Goal: Browse casually: Explore the website without a specific task or goal

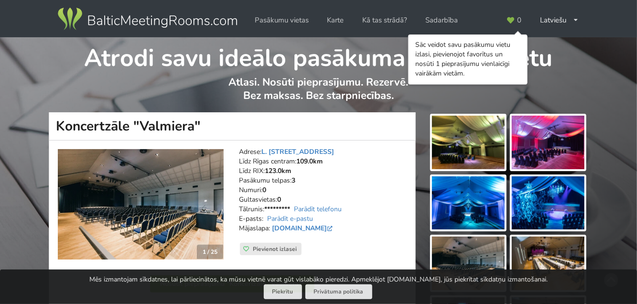
scroll to position [48, 0]
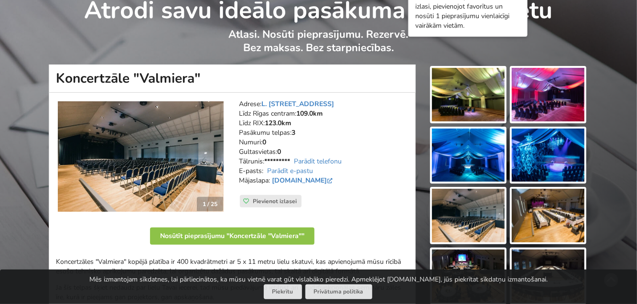
click at [184, 171] on img at bounding box center [141, 156] width 166 height 111
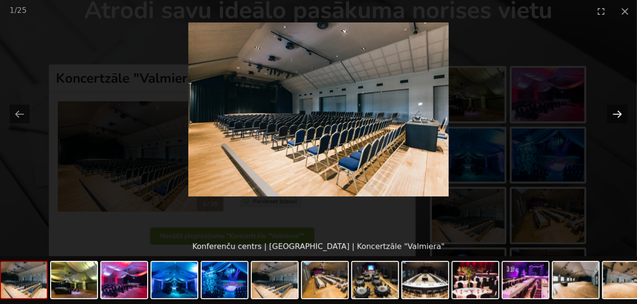
click at [617, 113] on button "Next slide" at bounding box center [617, 114] width 20 height 19
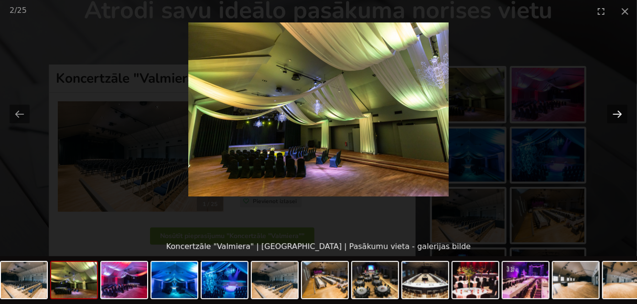
click at [617, 113] on button "Next slide" at bounding box center [617, 114] width 20 height 19
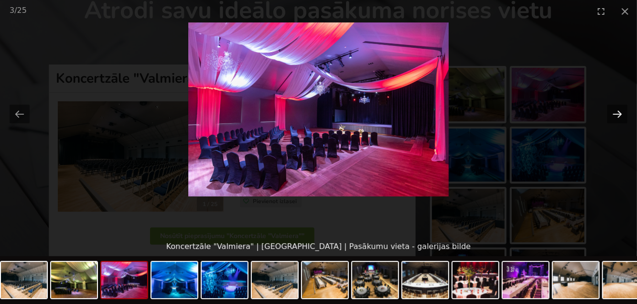
click at [617, 113] on button "Next slide" at bounding box center [617, 114] width 20 height 19
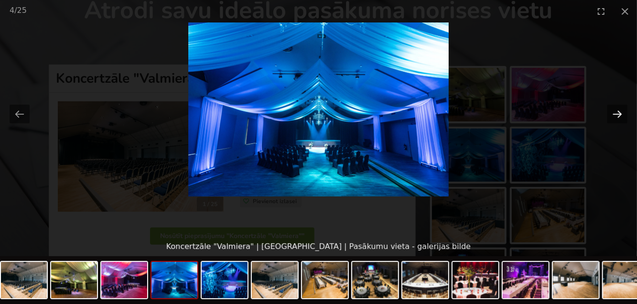
click at [617, 113] on button "Next slide" at bounding box center [617, 114] width 20 height 19
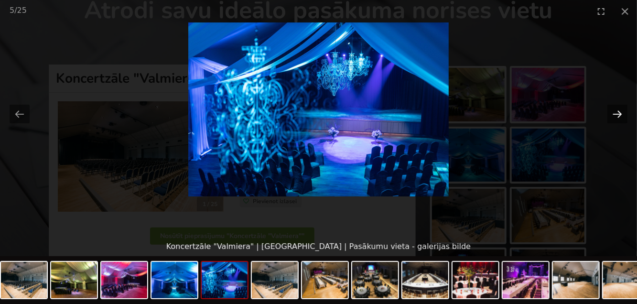
click at [617, 113] on button "Next slide" at bounding box center [617, 114] width 20 height 19
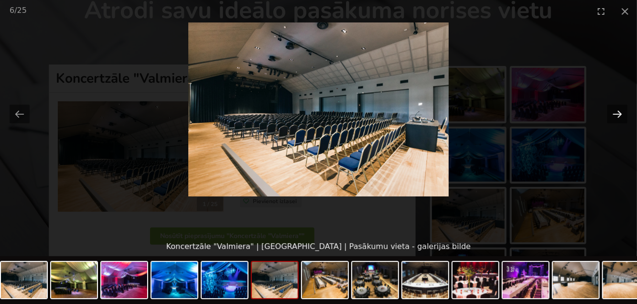
click at [617, 113] on button "Next slide" at bounding box center [617, 114] width 20 height 19
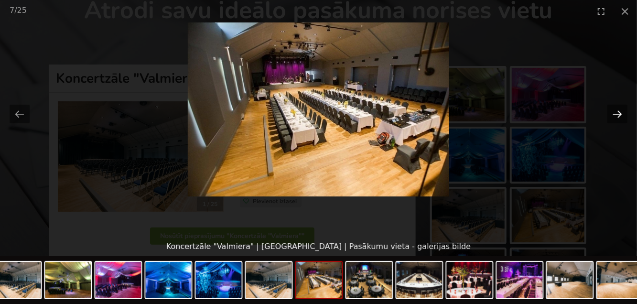
click at [617, 113] on button "Next slide" at bounding box center [617, 114] width 20 height 19
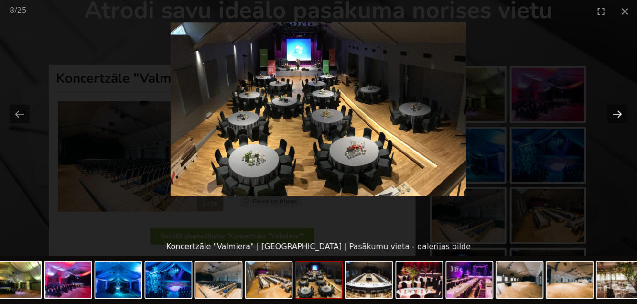
click at [617, 113] on button "Next slide" at bounding box center [617, 114] width 20 height 19
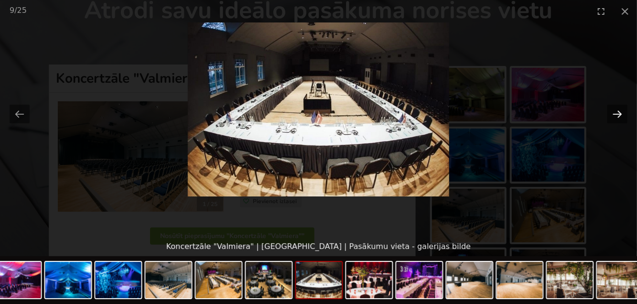
click at [617, 113] on button "Next slide" at bounding box center [617, 114] width 20 height 19
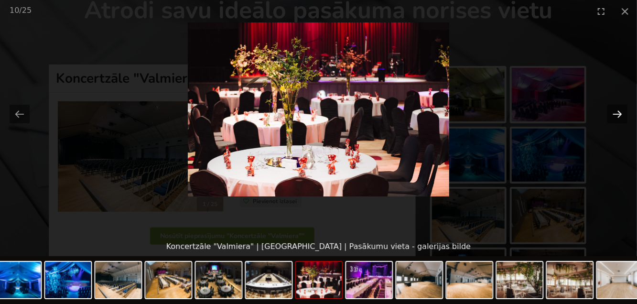
click at [617, 113] on button "Next slide" at bounding box center [617, 114] width 20 height 19
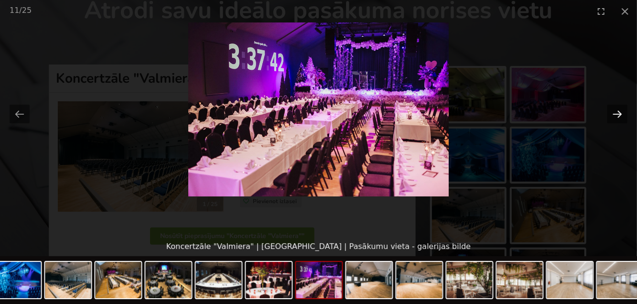
click at [617, 113] on button "Next slide" at bounding box center [617, 114] width 20 height 19
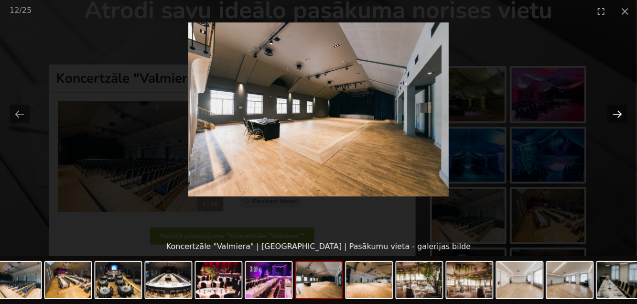
click at [617, 113] on button "Next slide" at bounding box center [617, 114] width 20 height 19
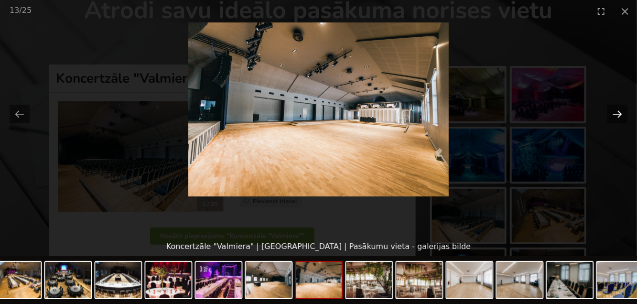
click at [617, 113] on button "Next slide" at bounding box center [617, 114] width 20 height 19
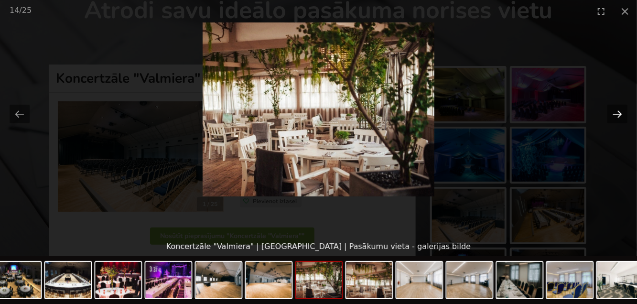
click at [617, 113] on button "Next slide" at bounding box center [617, 114] width 20 height 19
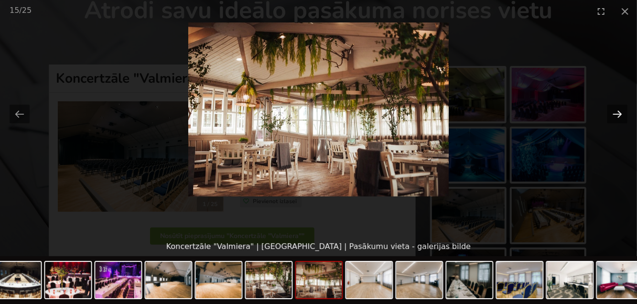
click at [617, 113] on button "Next slide" at bounding box center [617, 114] width 20 height 19
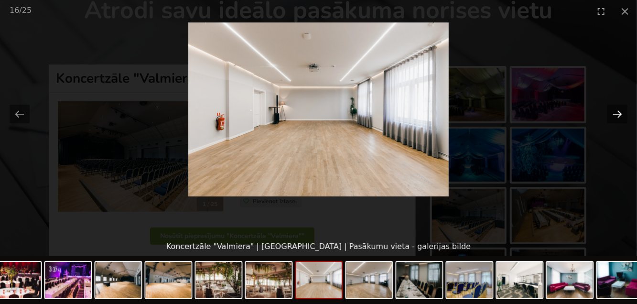
click at [618, 113] on button "Next slide" at bounding box center [617, 114] width 20 height 19
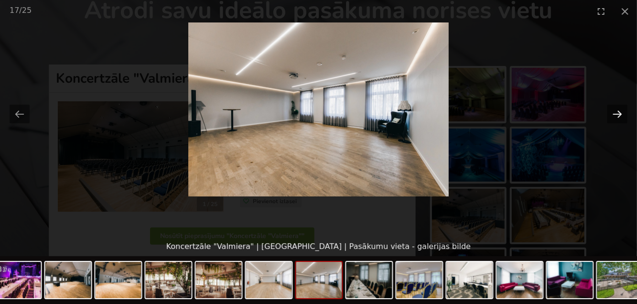
click at [618, 113] on button "Next slide" at bounding box center [617, 114] width 20 height 19
